Goal: Task Accomplishment & Management: Manage account settings

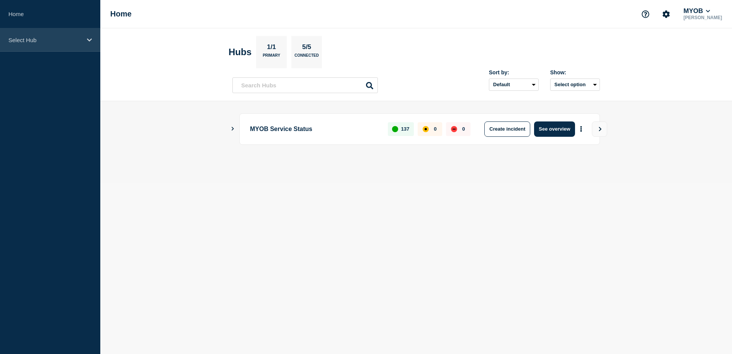
click at [68, 46] on div "Select Hub" at bounding box center [50, 39] width 100 height 23
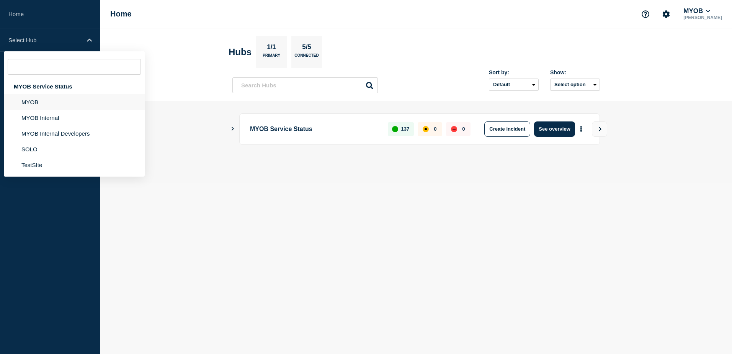
click at [56, 101] on li "MYOB" at bounding box center [74, 102] width 141 height 16
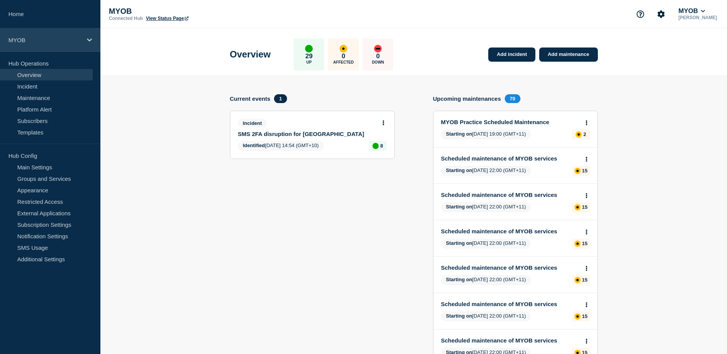
click at [88, 41] on icon at bounding box center [89, 40] width 5 height 6
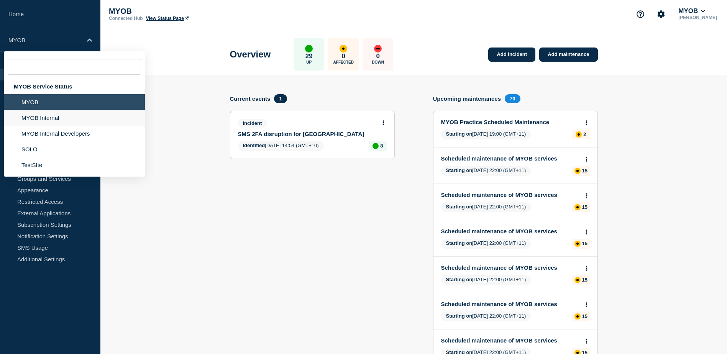
click at [47, 119] on li "MYOB Internal" at bounding box center [74, 118] width 141 height 16
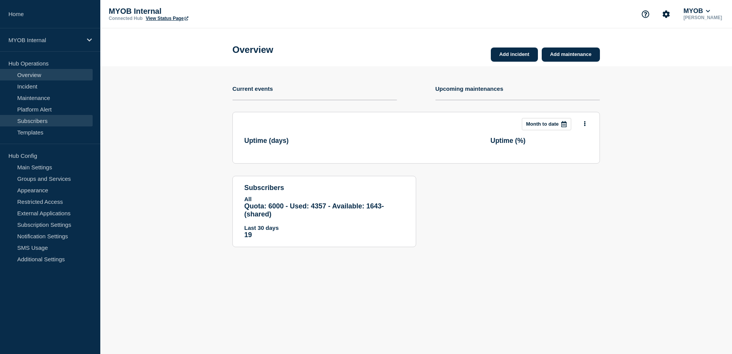
click at [60, 119] on link "Subscribers" at bounding box center [46, 120] width 93 height 11
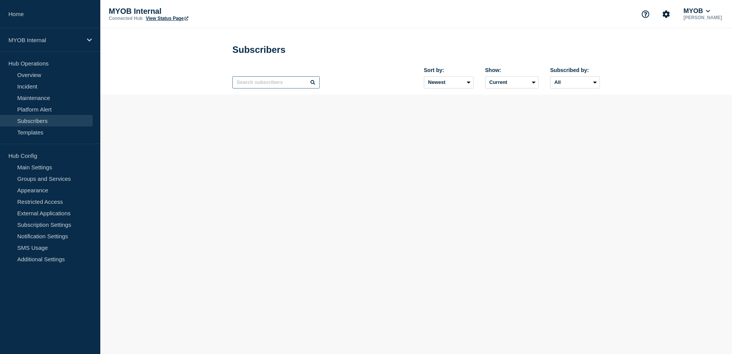
click at [273, 87] on input "text" at bounding box center [276, 82] width 87 height 12
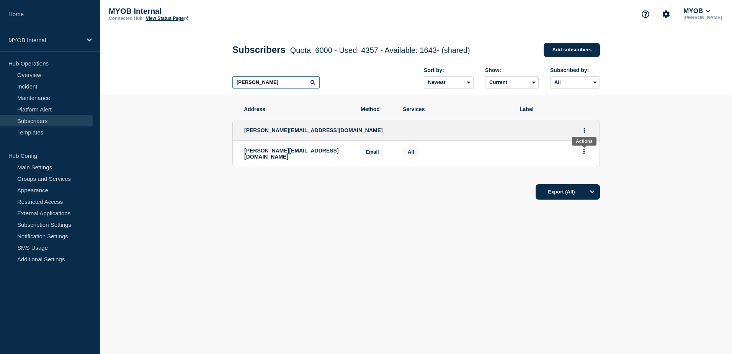
type input "[PERSON_NAME]"
click at [585, 154] on button "Actions" at bounding box center [585, 152] width 10 height 12
click at [587, 175] on button "Delete" at bounding box center [584, 173] width 15 height 6
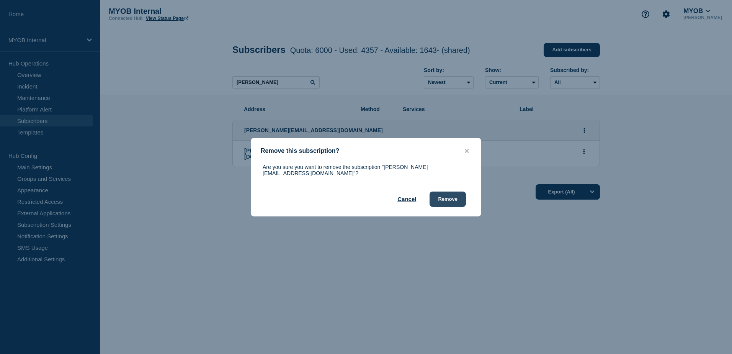
click at [459, 198] on button "Remove" at bounding box center [448, 199] width 36 height 15
